Goal: Transaction & Acquisition: Purchase product/service

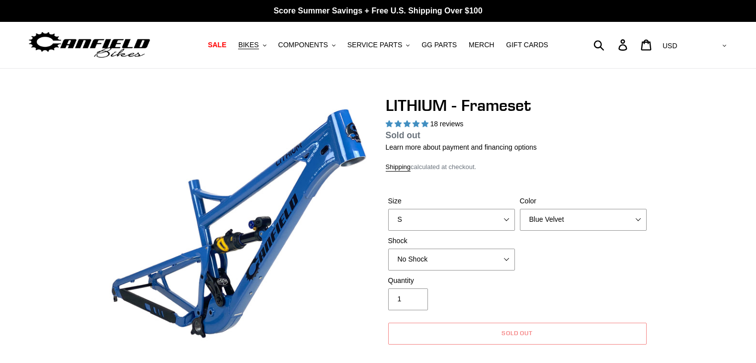
select select "highest-rating"
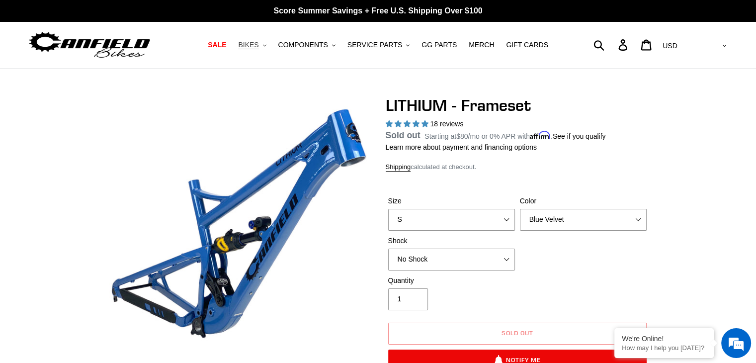
click at [259, 49] on span "BIKES" at bounding box center [248, 45] width 20 height 8
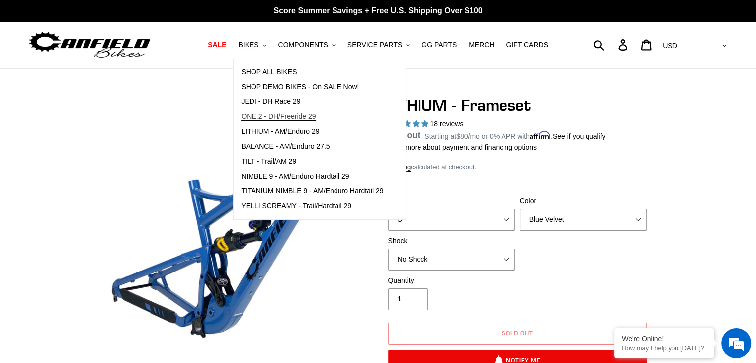
click at [266, 116] on span "ONE.2 - DH/Freeride 29" at bounding box center [278, 116] width 75 height 8
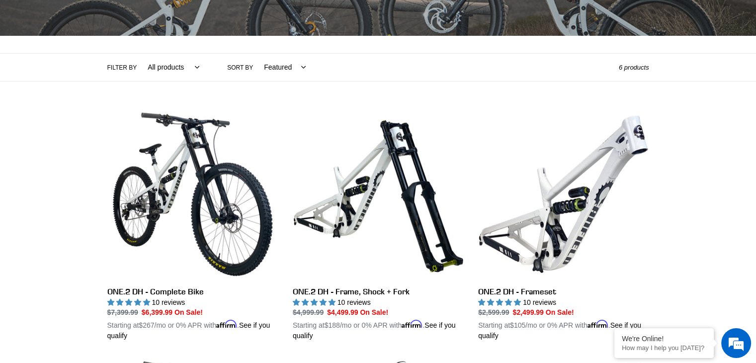
scroll to position [200, 0]
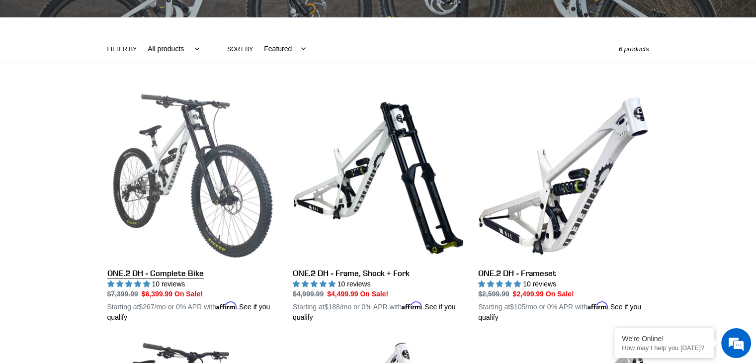
scroll to position [0, 0]
click at [124, 277] on link "ONE.2 DH - Complete Bike" at bounding box center [192, 206] width 171 height 233
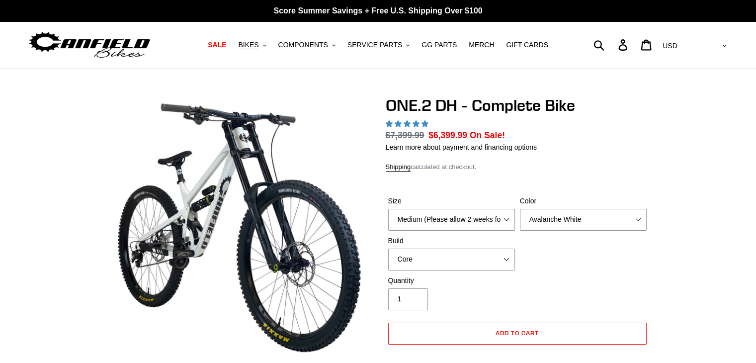
select select "highest-rating"
click at [485, 221] on select "Medium (Please allow 2 weeks for delivery) Large (Sold Out)" at bounding box center [451, 220] width 127 height 22
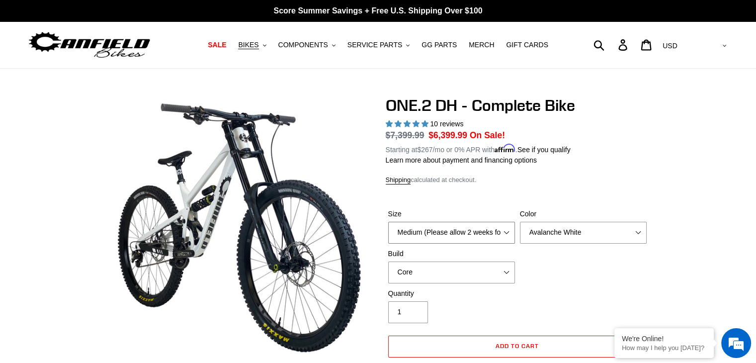
select select "Large (Sold Out)"
click at [388, 222] on select "Medium (Please allow 2 weeks for delivery) Large (Sold Out)" at bounding box center [451, 233] width 127 height 22
click at [555, 228] on select "Avalanche White Bentonite Grey" at bounding box center [583, 233] width 127 height 22
select select "Bentonite Grey"
click at [520, 222] on select "Avalanche White Bentonite Grey" at bounding box center [583, 233] width 127 height 22
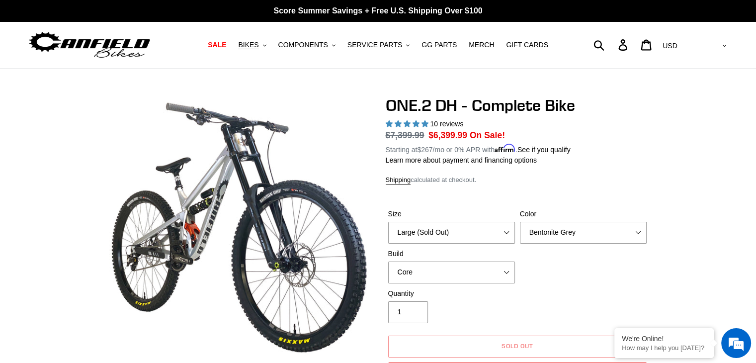
click at [97, 37] on img at bounding box center [89, 44] width 124 height 31
